Goal: Find specific page/section: Find specific page/section

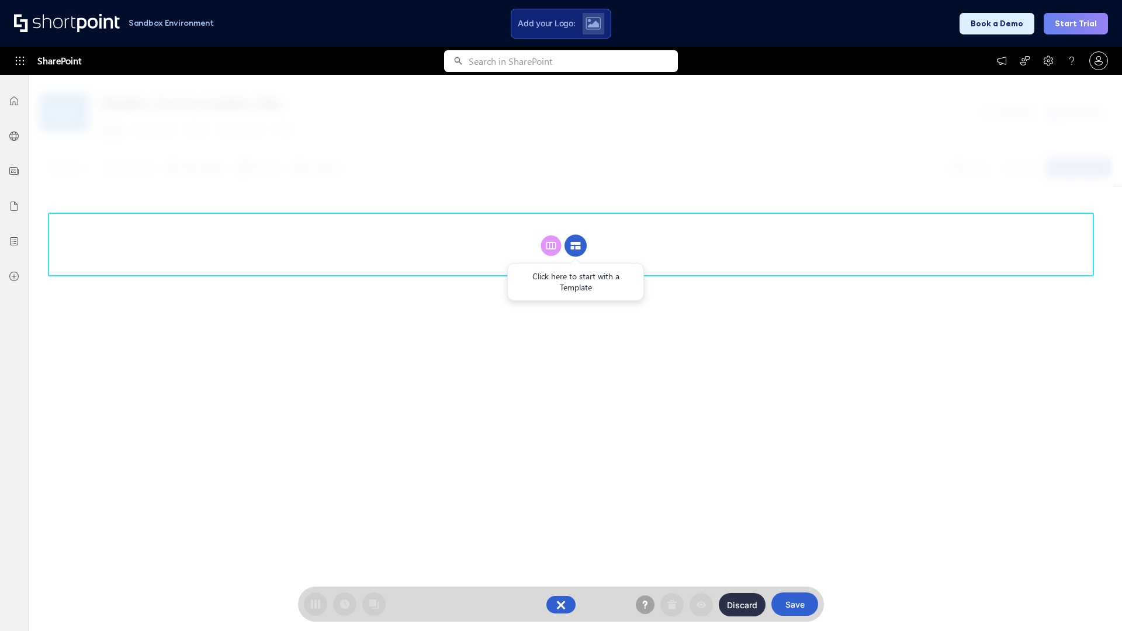
click at [576, 245] on circle at bounding box center [576, 246] width 22 height 22
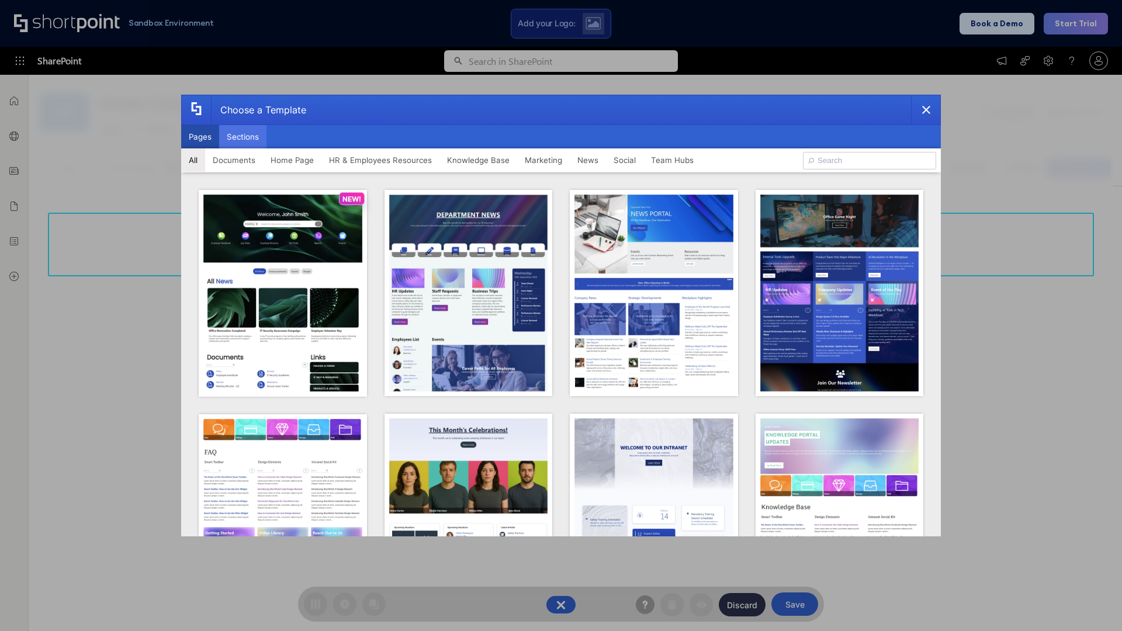
click at [243, 137] on button "Sections" at bounding box center [242, 136] width 47 height 23
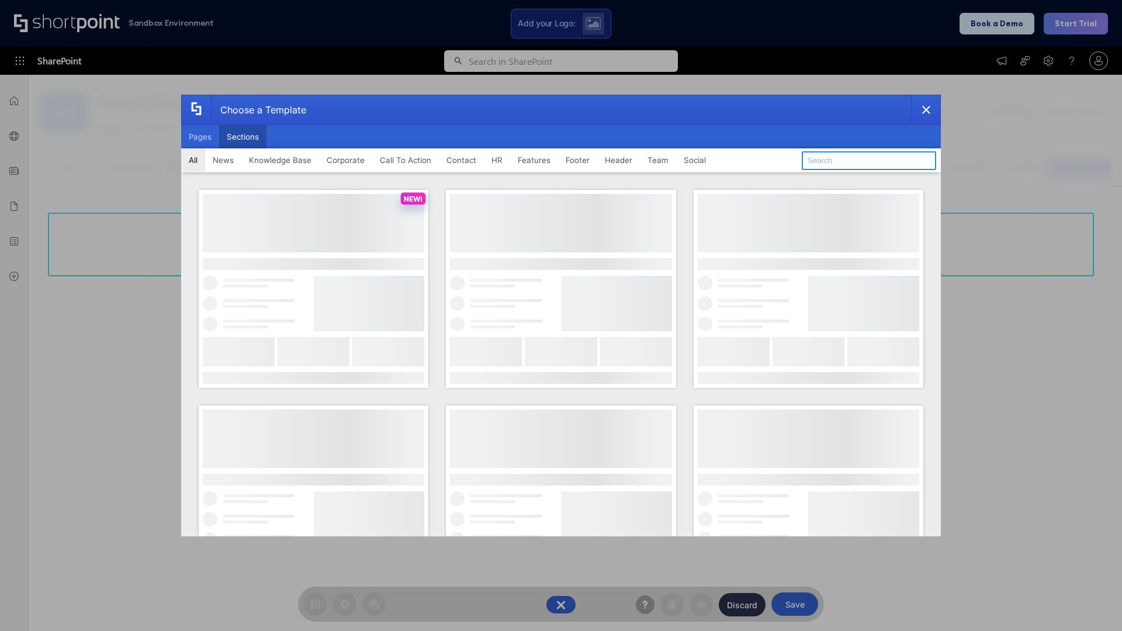
type input "Social News"
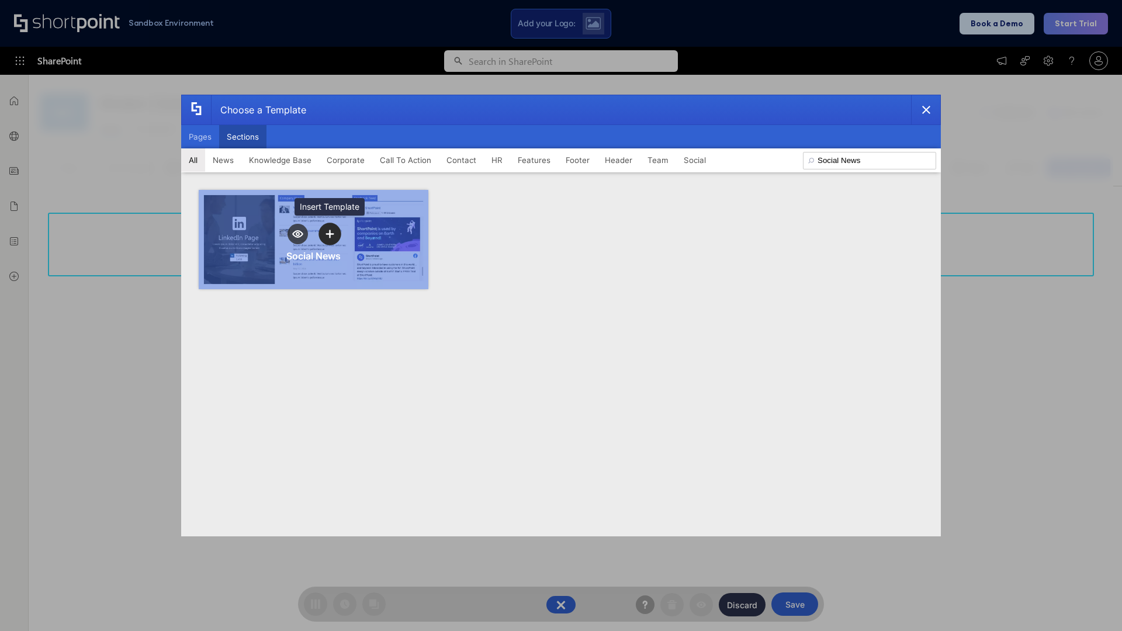
click at [330, 234] on icon "template selector" at bounding box center [330, 234] width 8 height 8
